Goal: Information Seeking & Learning: Learn about a topic

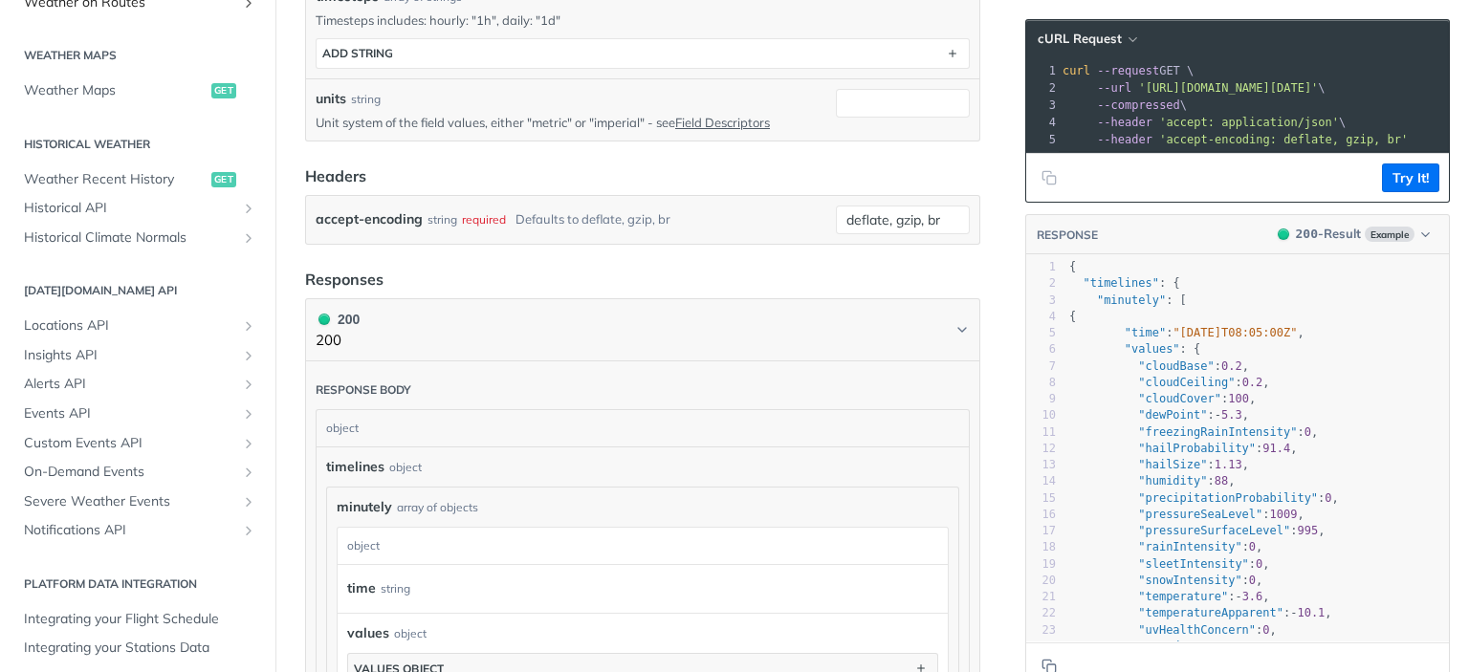
scroll to position [558, 0]
click at [137, 335] on link "Locations API" at bounding box center [137, 325] width 247 height 29
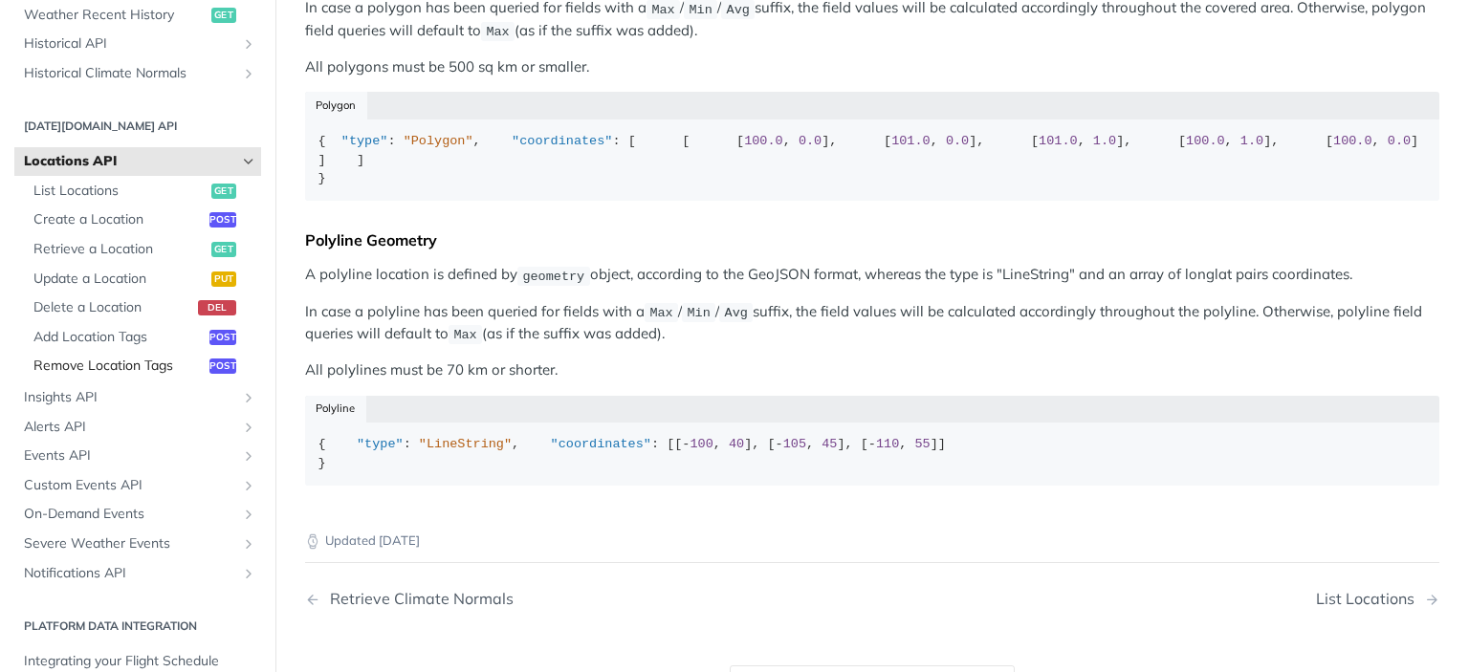
scroll to position [726, 0]
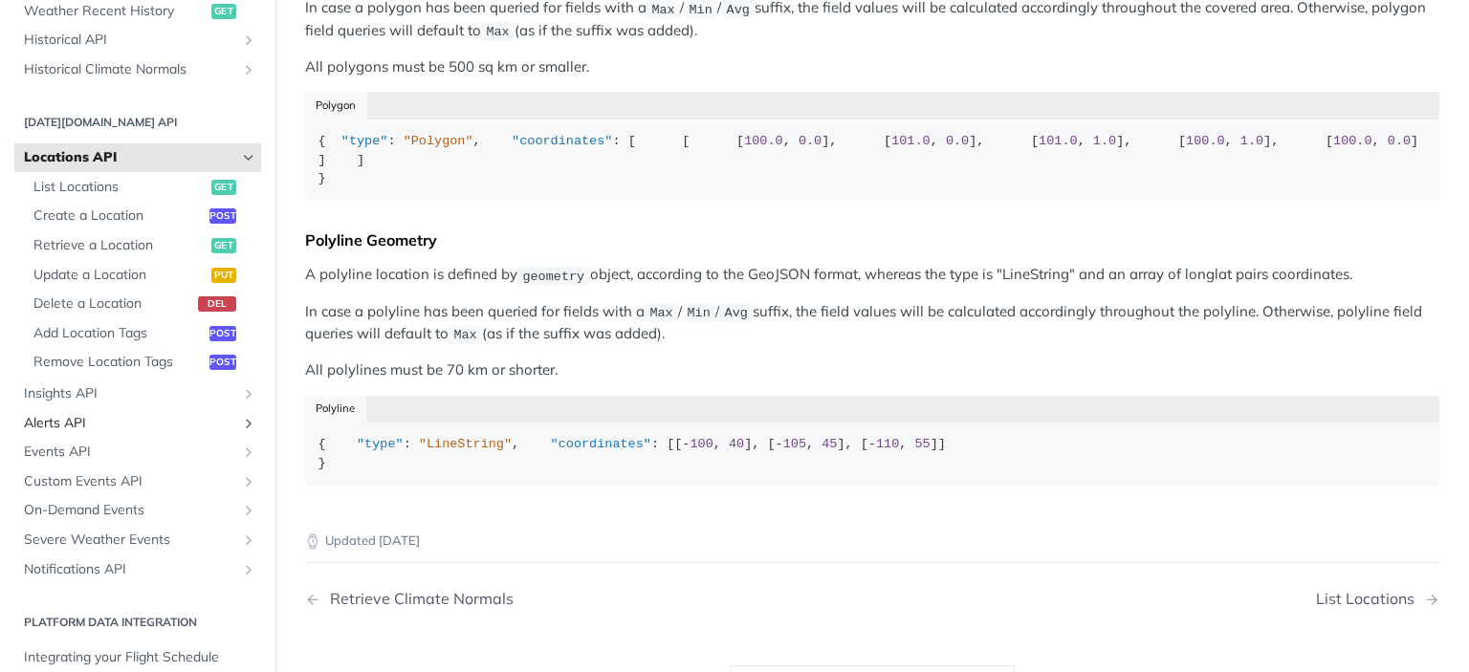
click at [107, 423] on span "Alerts API" at bounding box center [130, 423] width 212 height 19
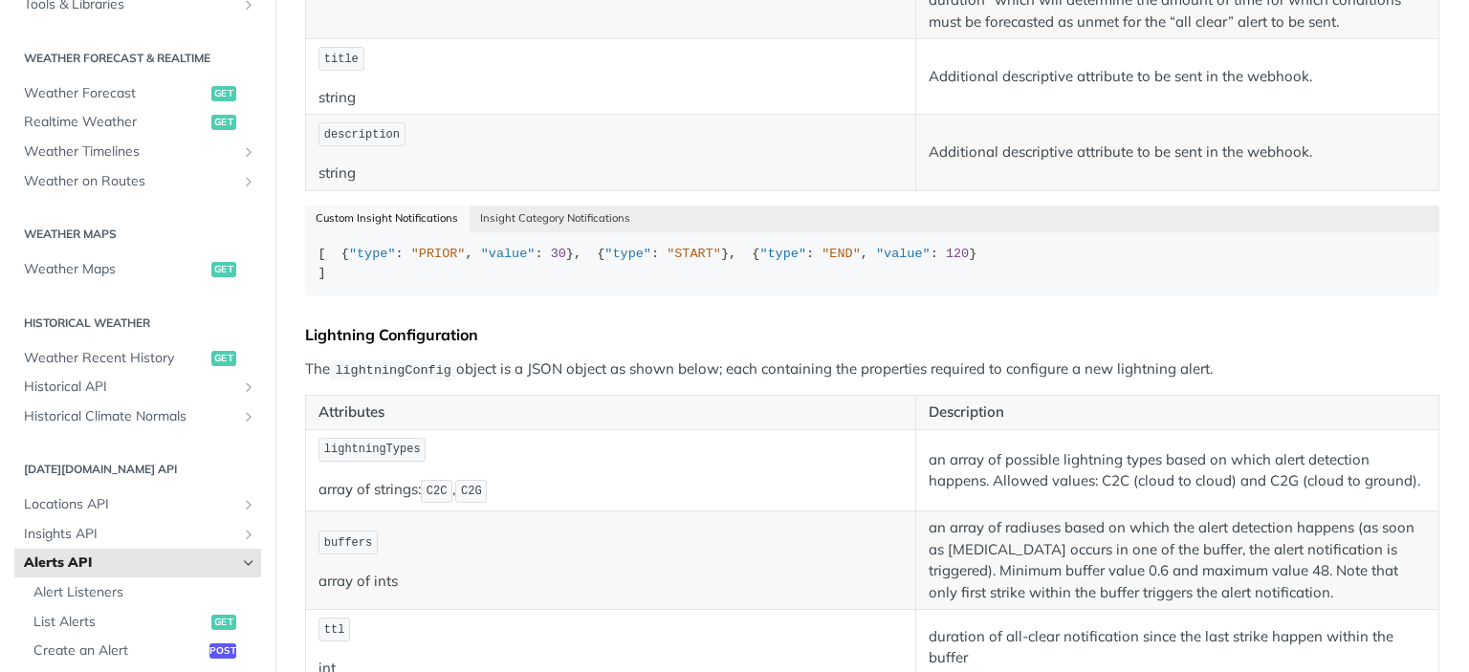
scroll to position [379, 0]
click at [92, 271] on span "Weather Maps" at bounding box center [115, 269] width 183 height 19
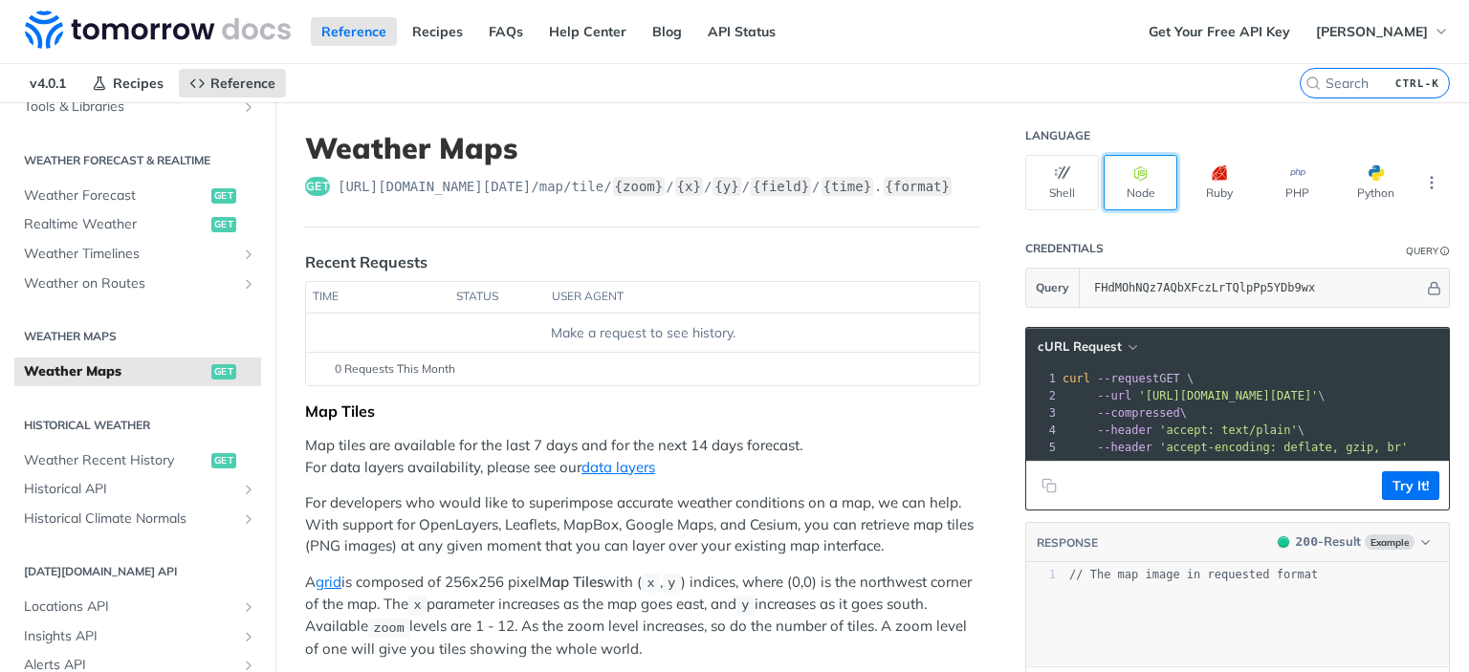
click at [1134, 210] on button "Node" at bounding box center [1141, 182] width 74 height 55
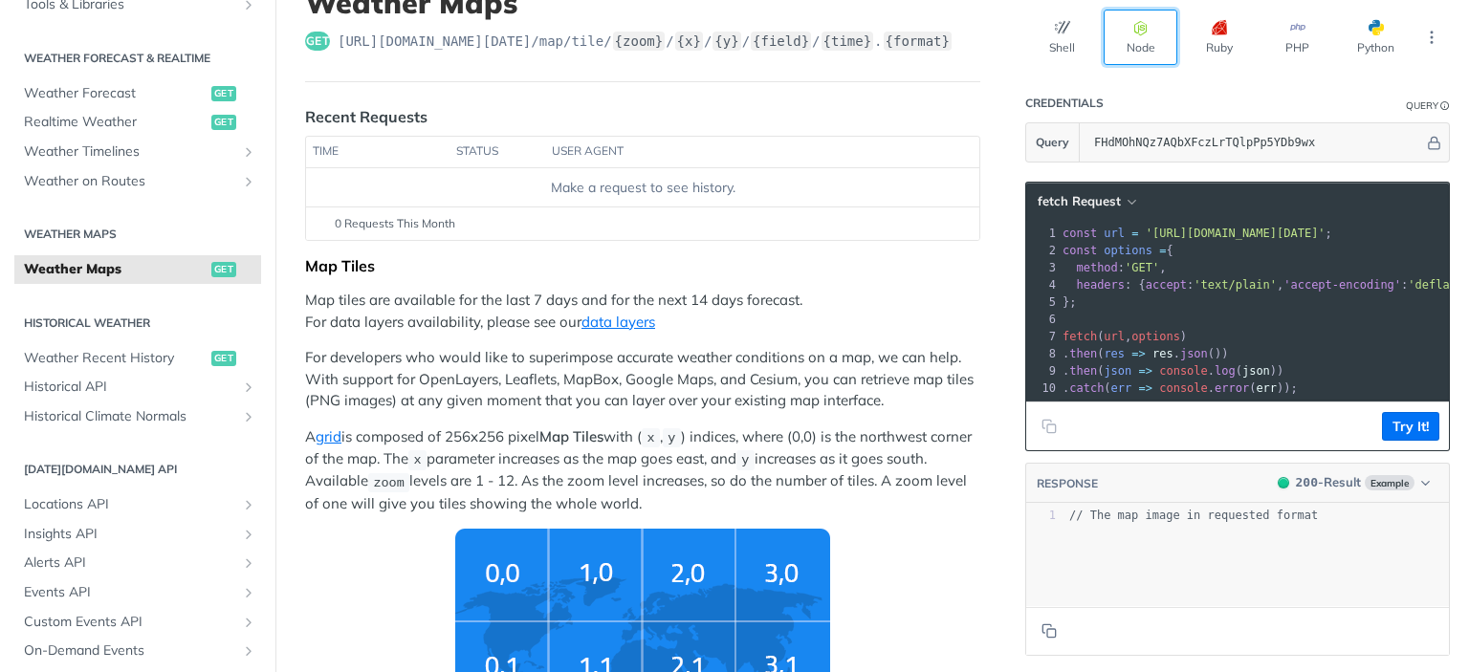
scroll to position [145, 0]
click at [1404, 441] on button "Try It!" at bounding box center [1410, 426] width 57 height 29
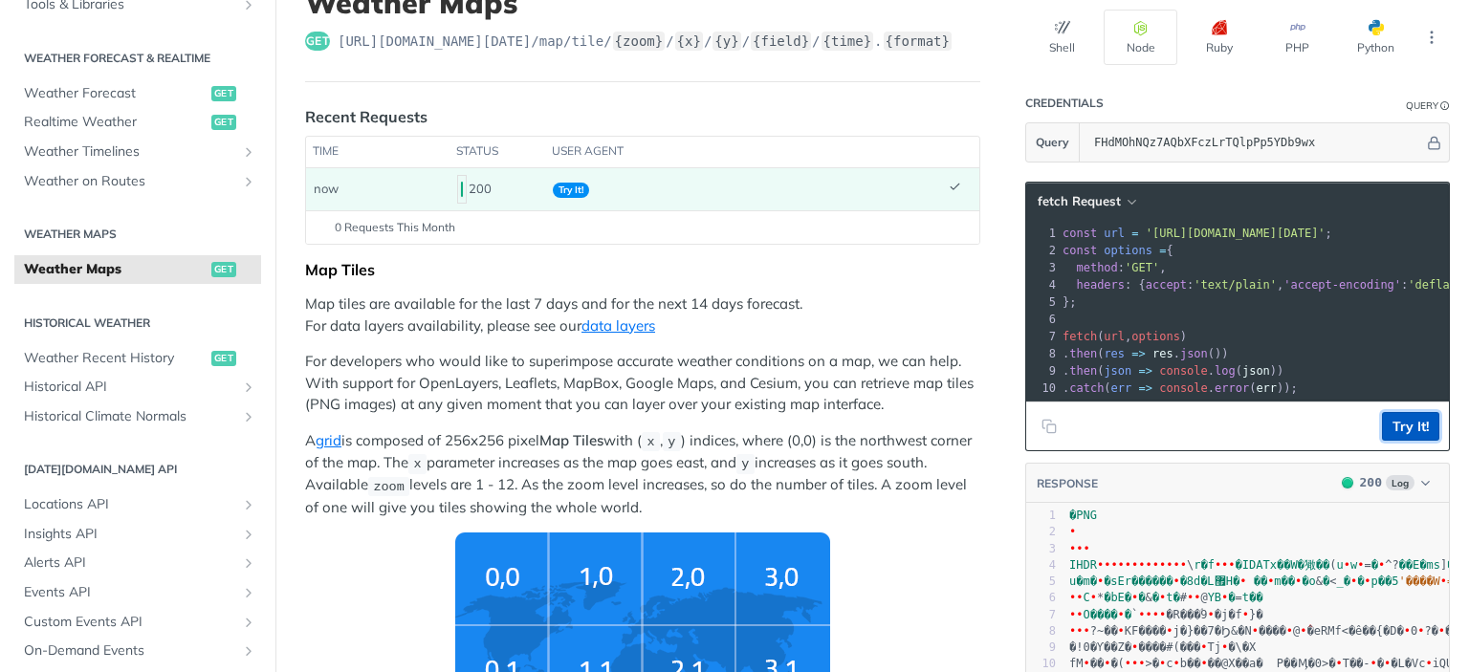
click at [1390, 441] on button "Try It!" at bounding box center [1410, 426] width 57 height 29
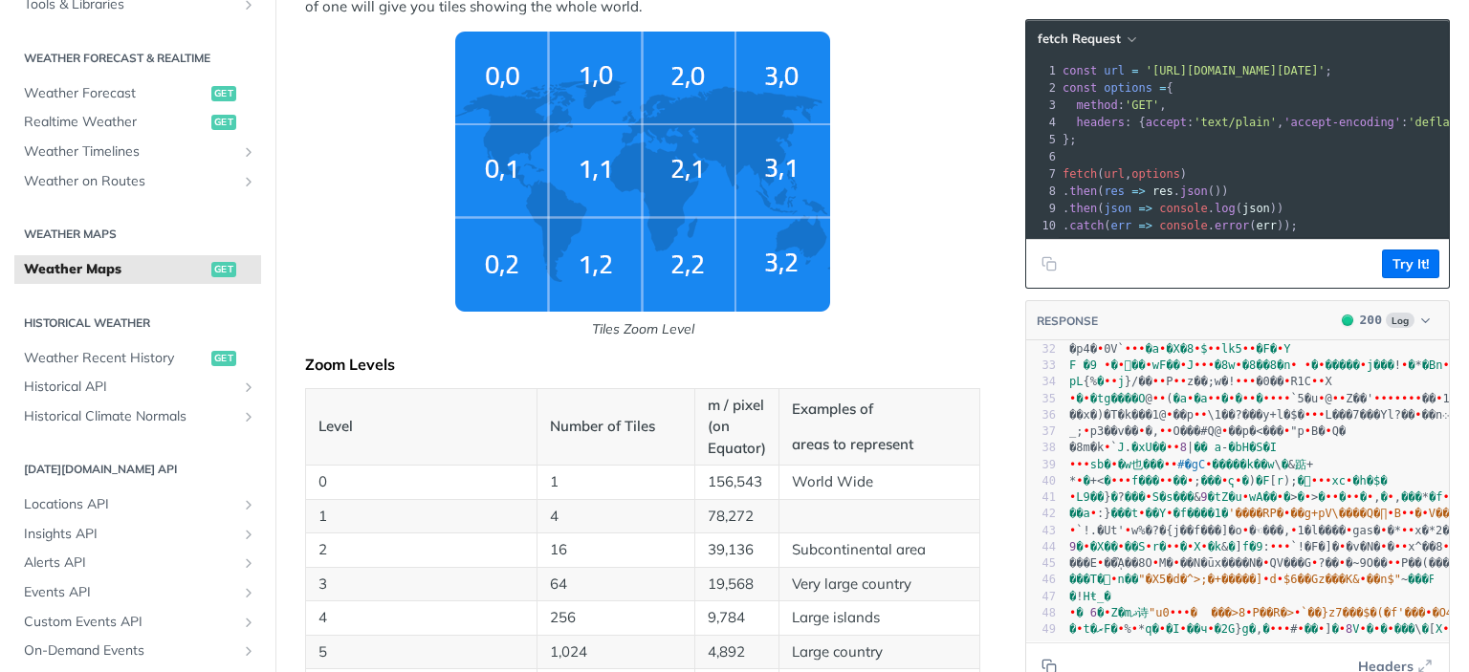
scroll to position [648, 0]
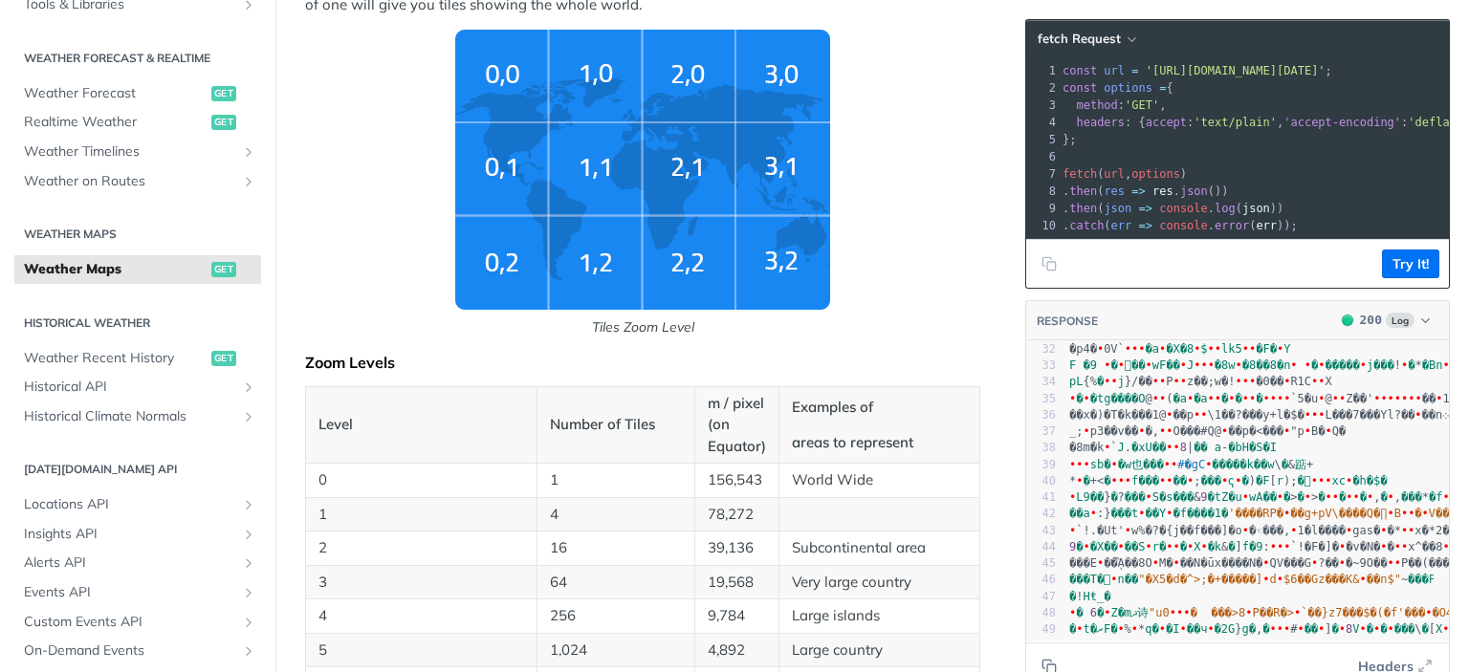
click at [590, 248] on img "Tiles Zoom Level" at bounding box center [642, 170] width 375 height 280
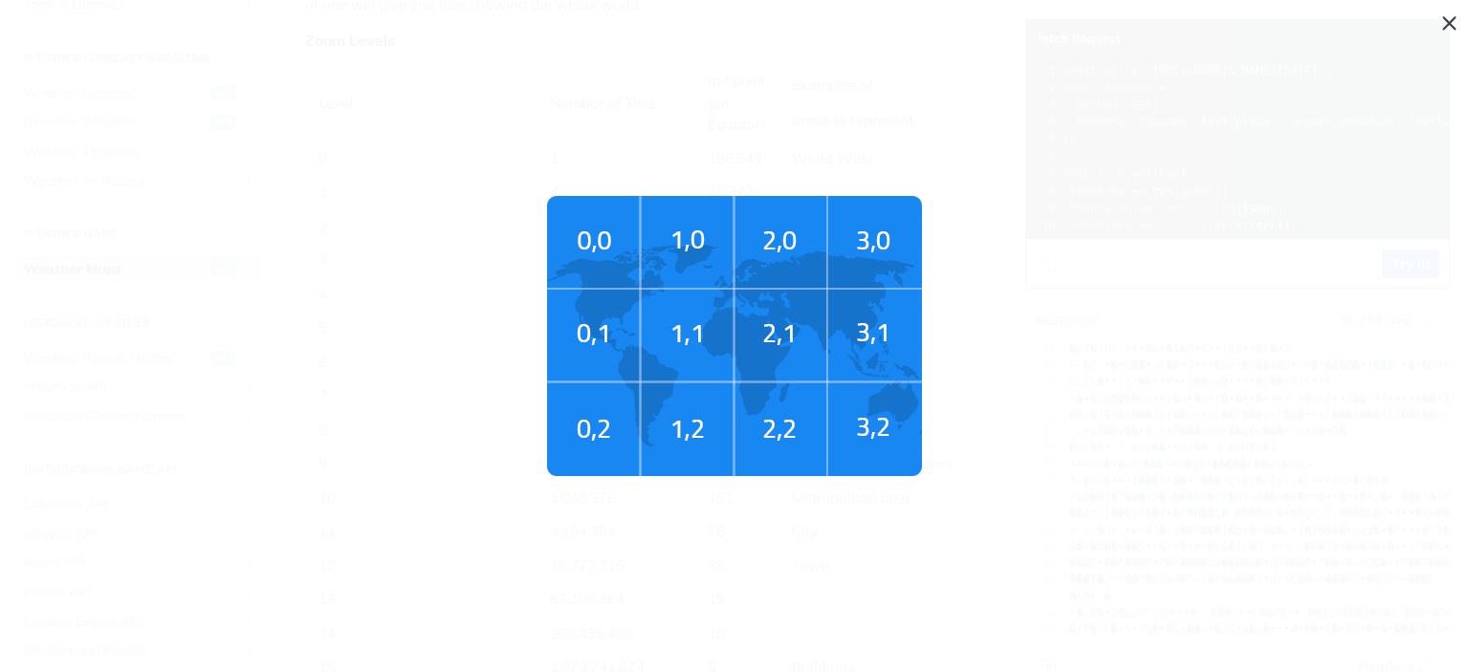
click at [1446, 27] on span "Tiles Zoom Level" at bounding box center [734, 336] width 1469 height 672
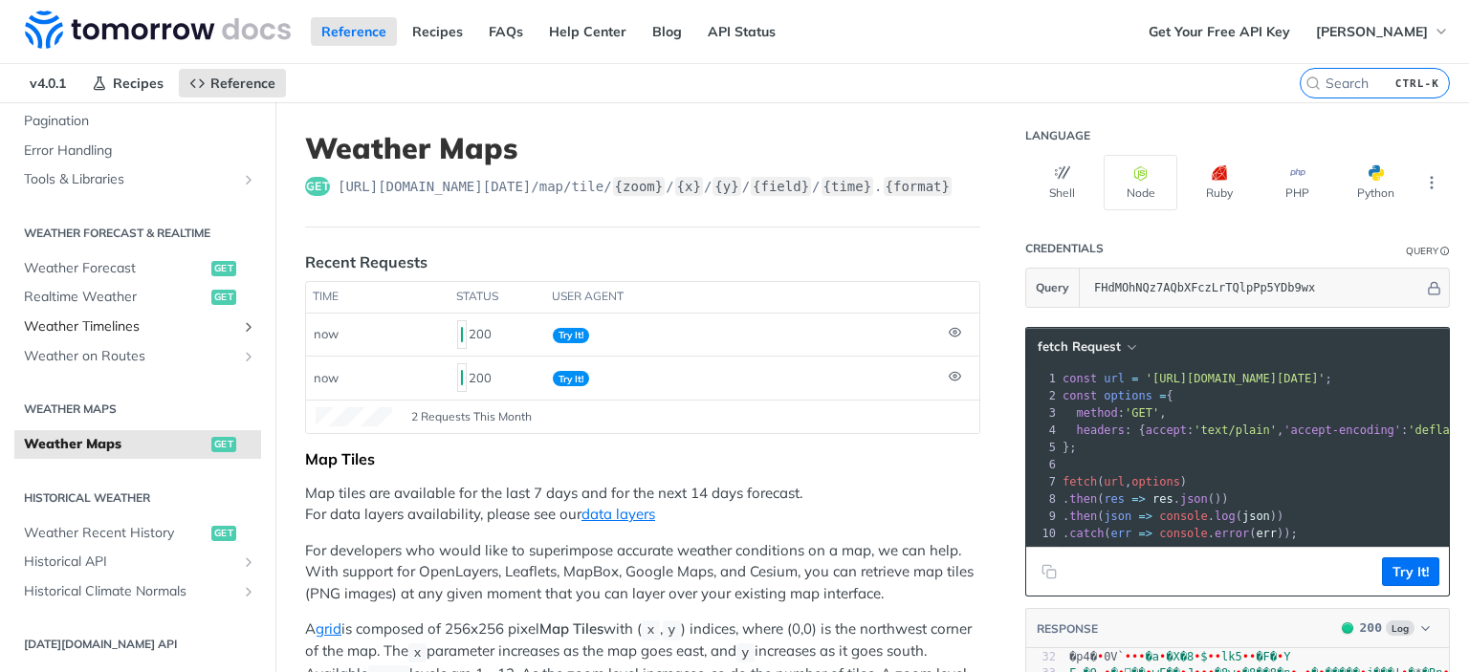
scroll to position [305, 0]
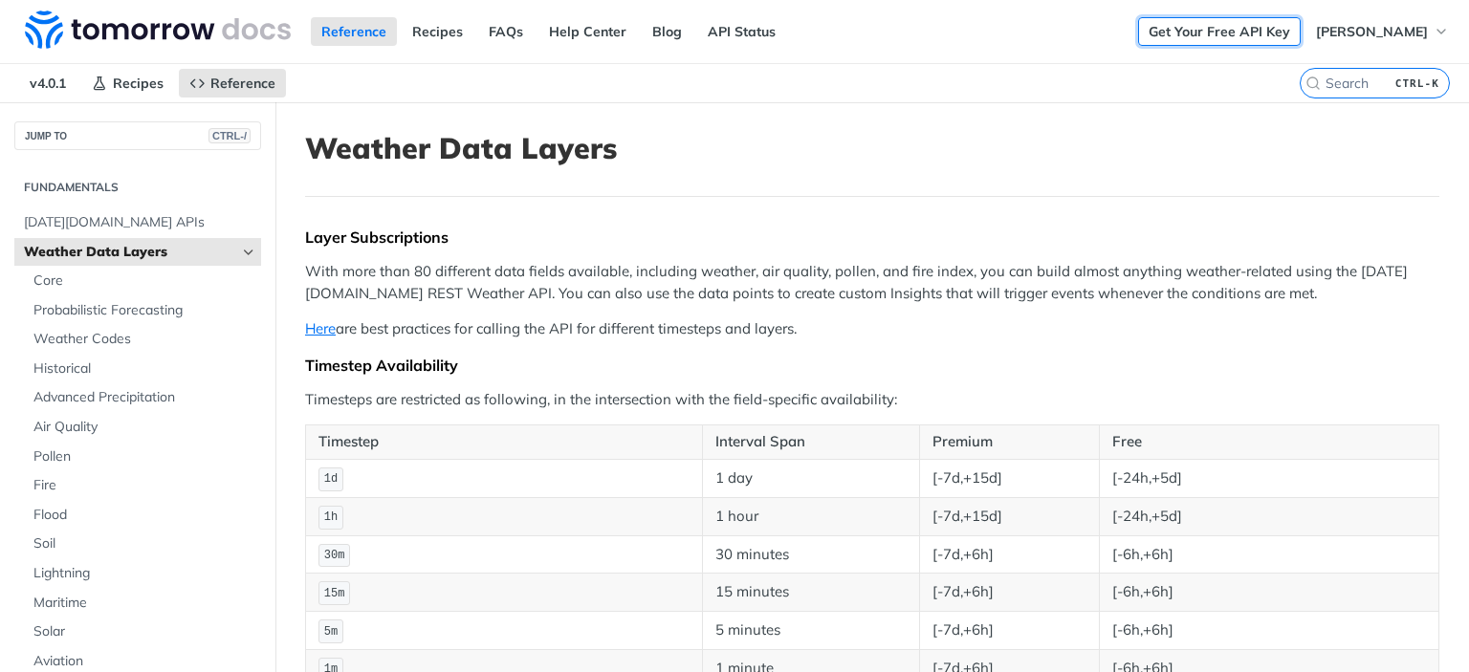
click at [1178, 36] on link "Get Your Free API Key" at bounding box center [1219, 31] width 163 height 29
